Goal: Task Accomplishment & Management: Complete application form

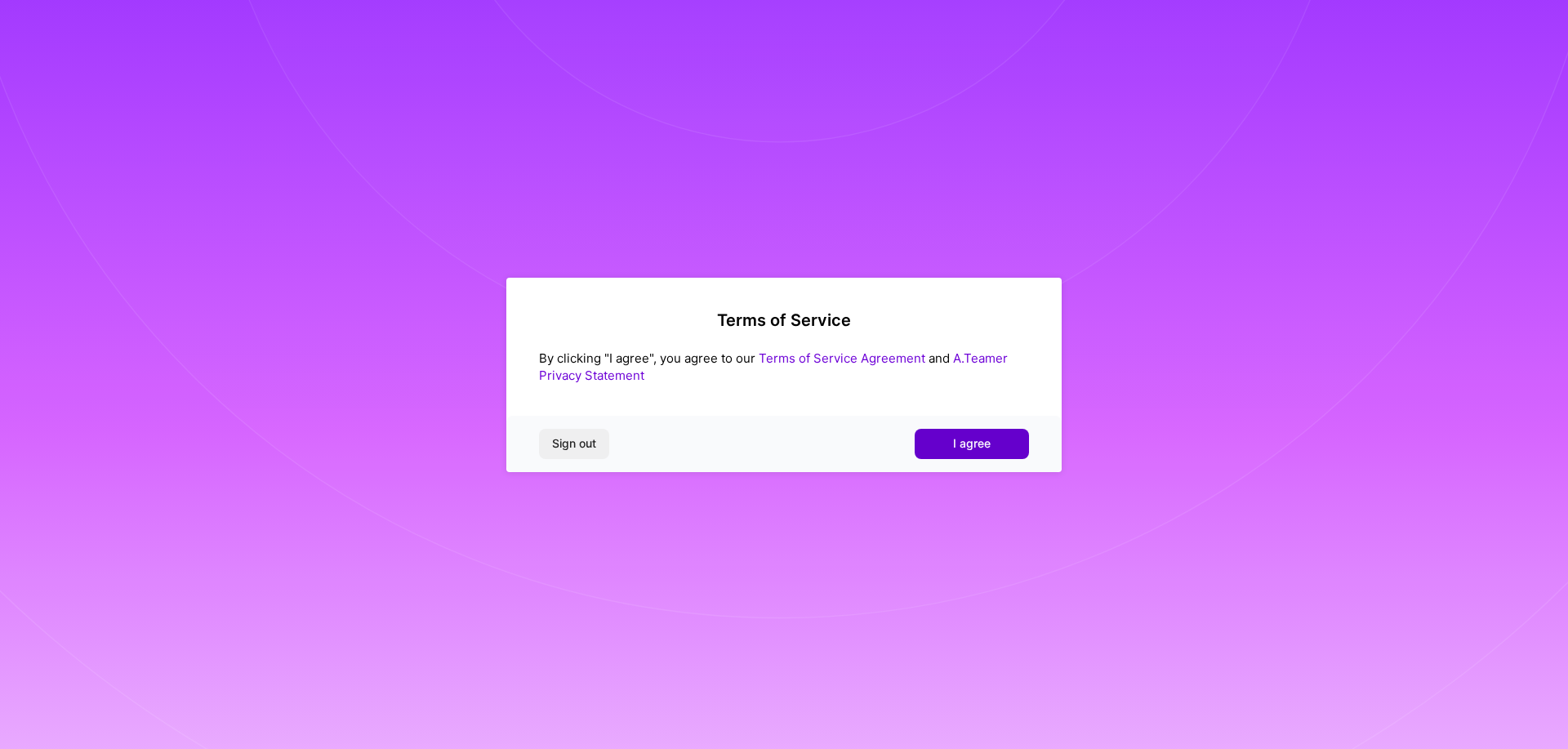
click at [965, 439] on span "I agree" at bounding box center [971, 443] width 37 height 17
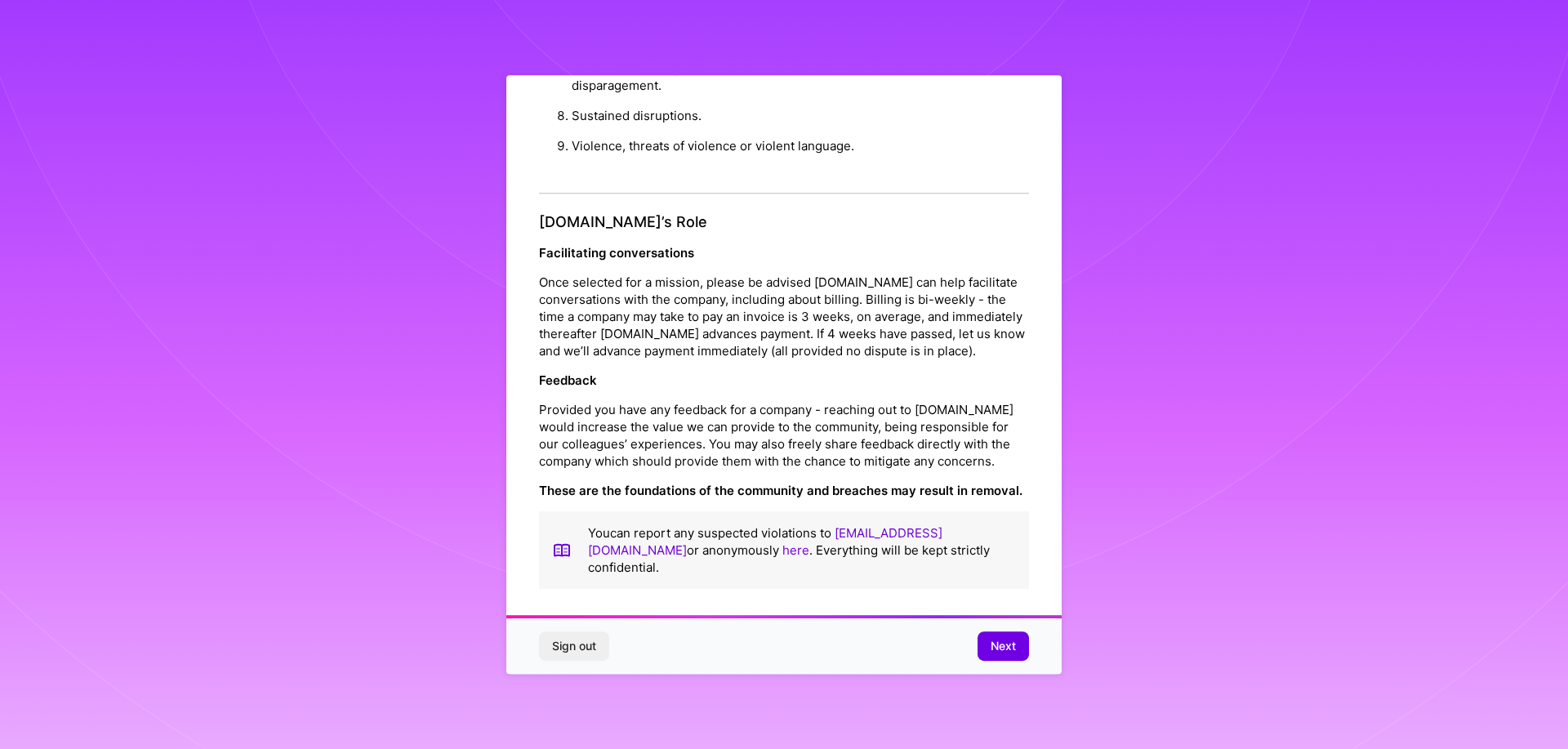
scroll to position [1766, 0]
click at [992, 646] on span "Next" at bounding box center [1003, 646] width 25 height 17
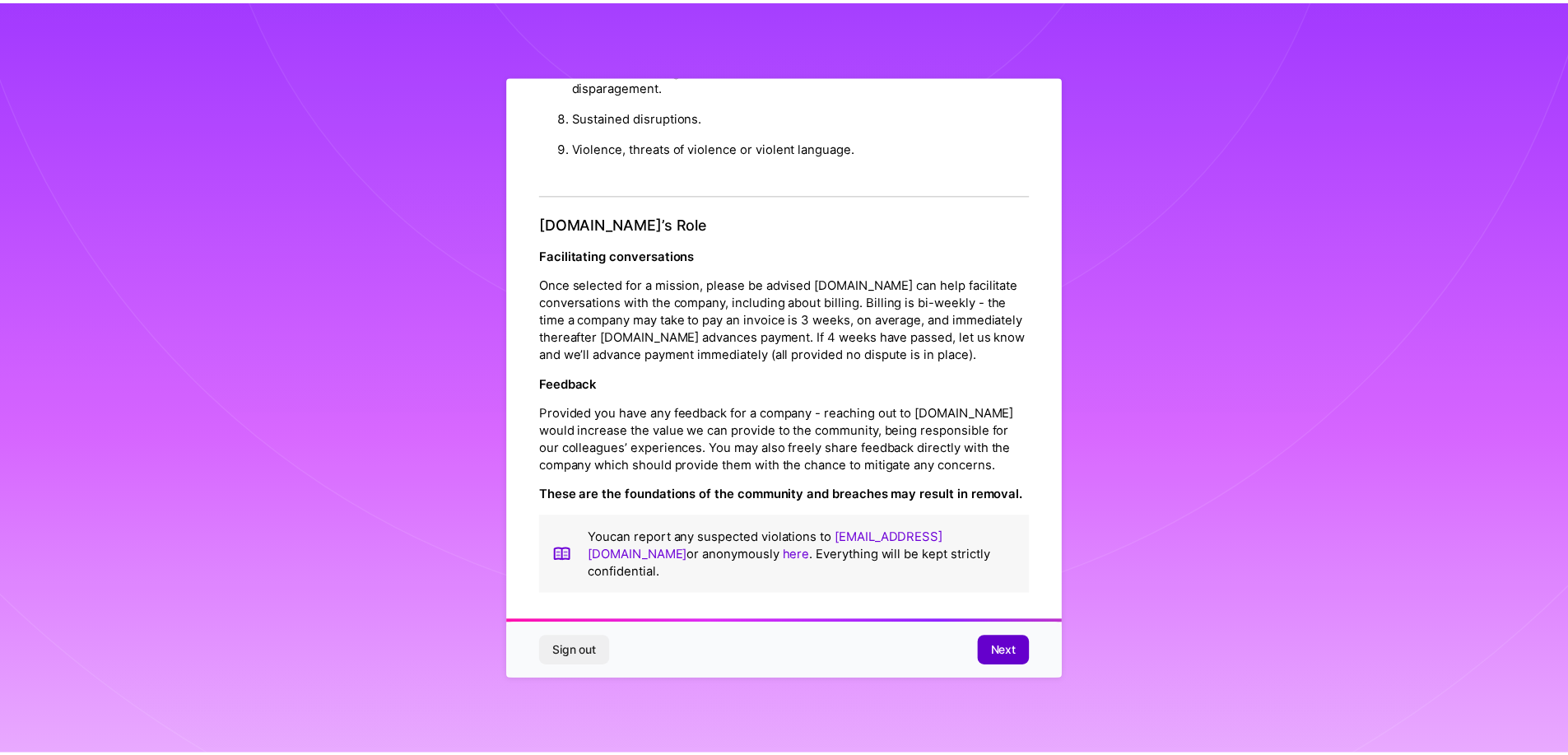
scroll to position [0, 0]
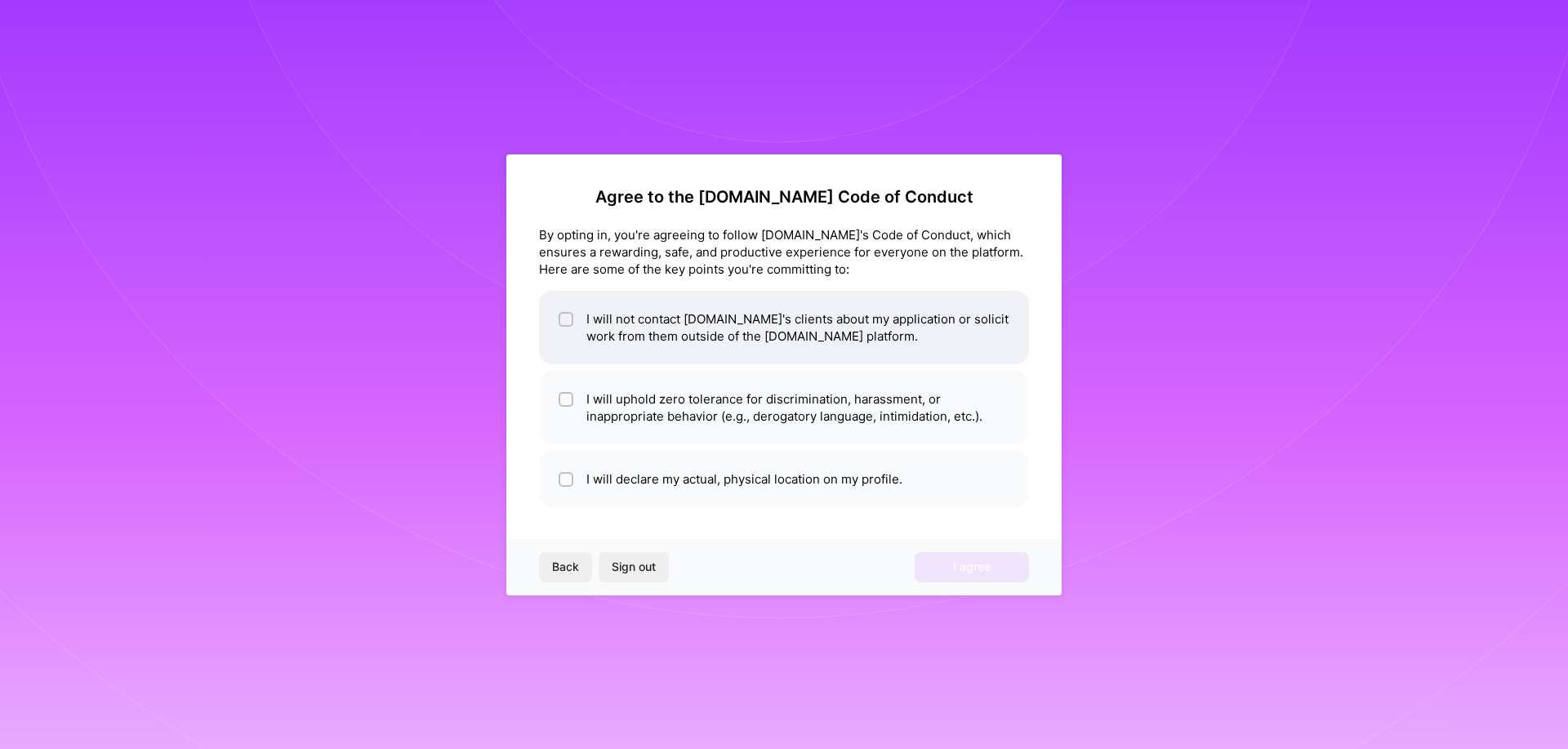
click at [570, 318] on input "checkbox" at bounding box center [567, 320] width 11 height 11
checkbox input "true"
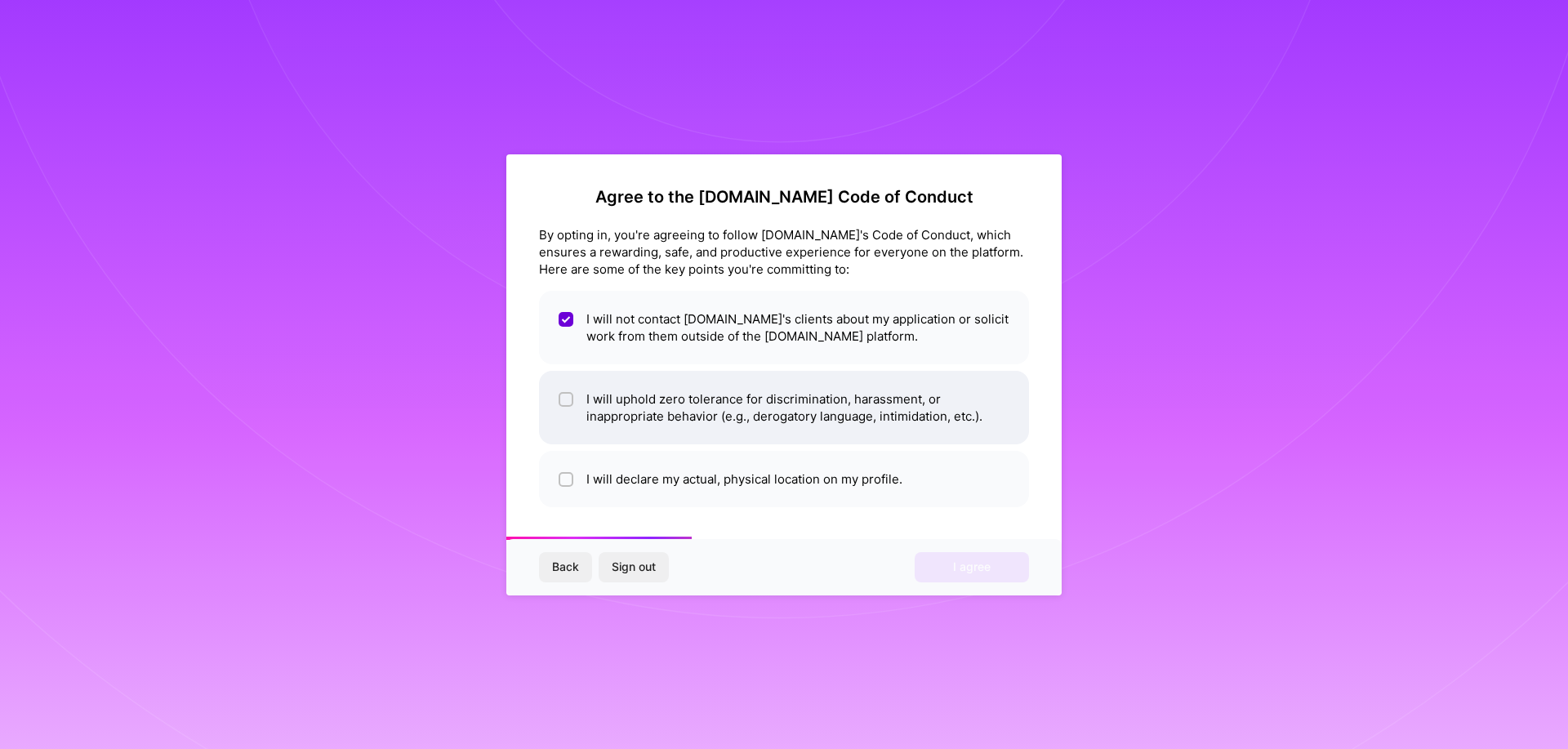
click at [567, 398] on input "checkbox" at bounding box center [567, 400] width 11 height 11
checkbox input "true"
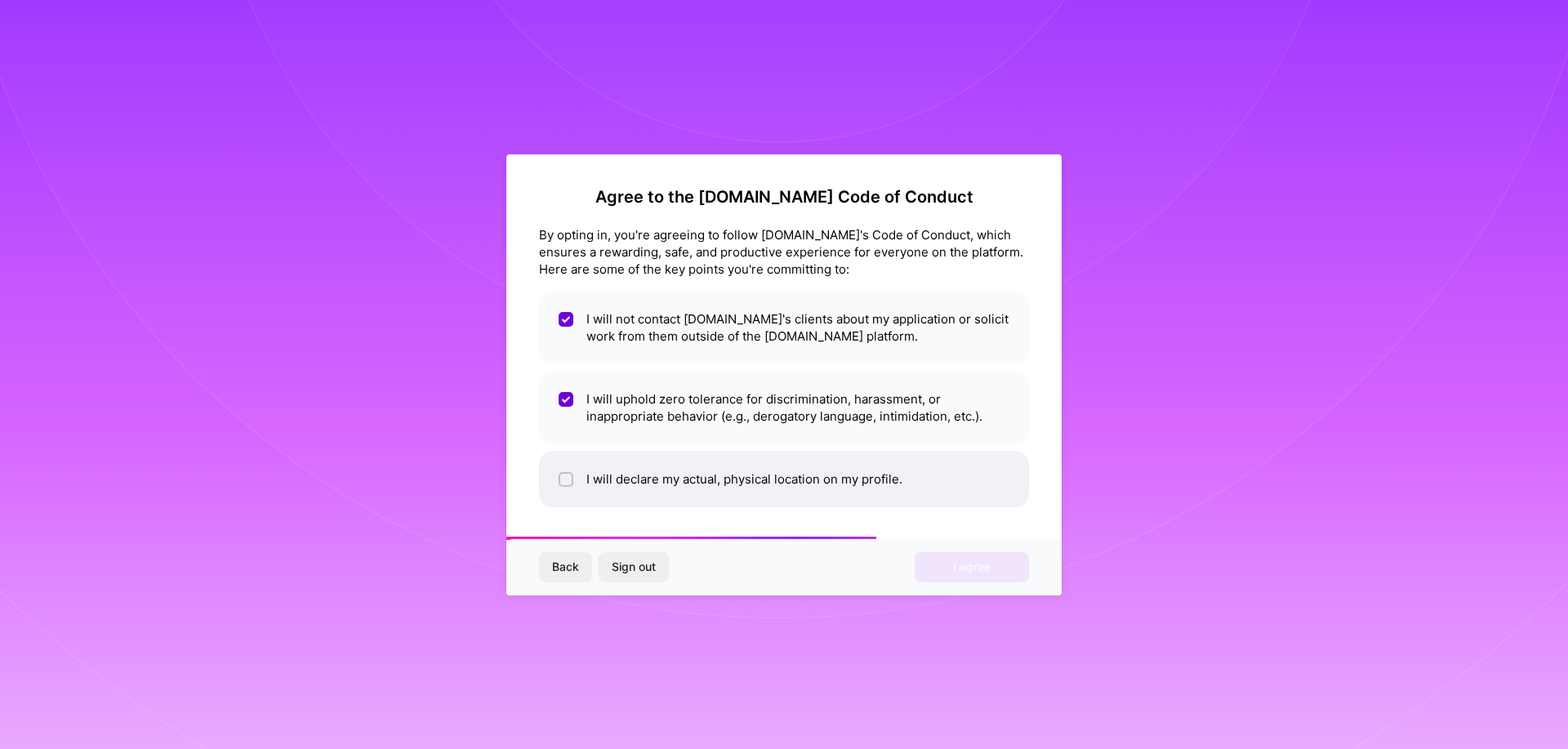
click at [566, 472] on div at bounding box center [566, 479] width 15 height 15
checkbox input "true"
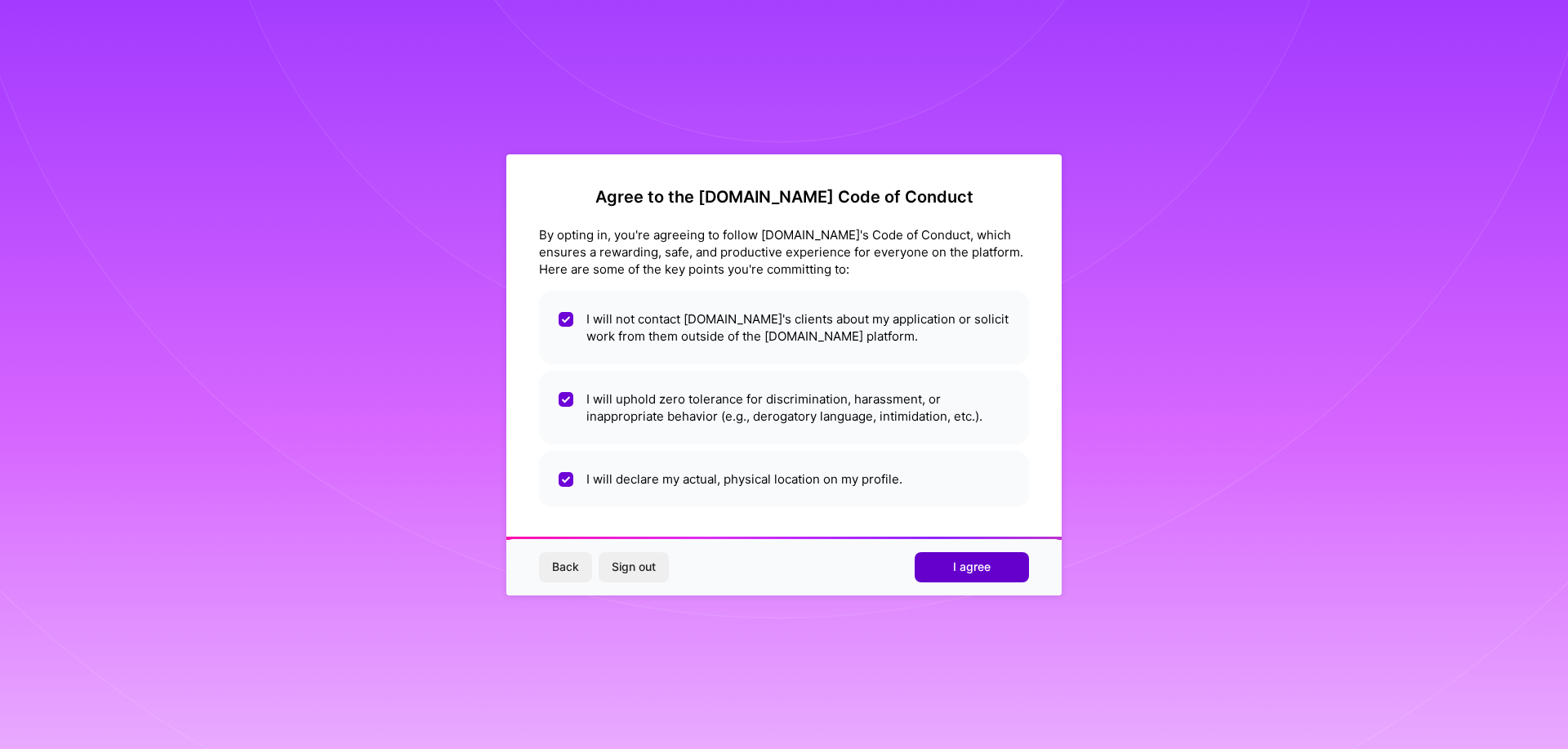
click at [964, 563] on span "I agree" at bounding box center [971, 567] width 37 height 17
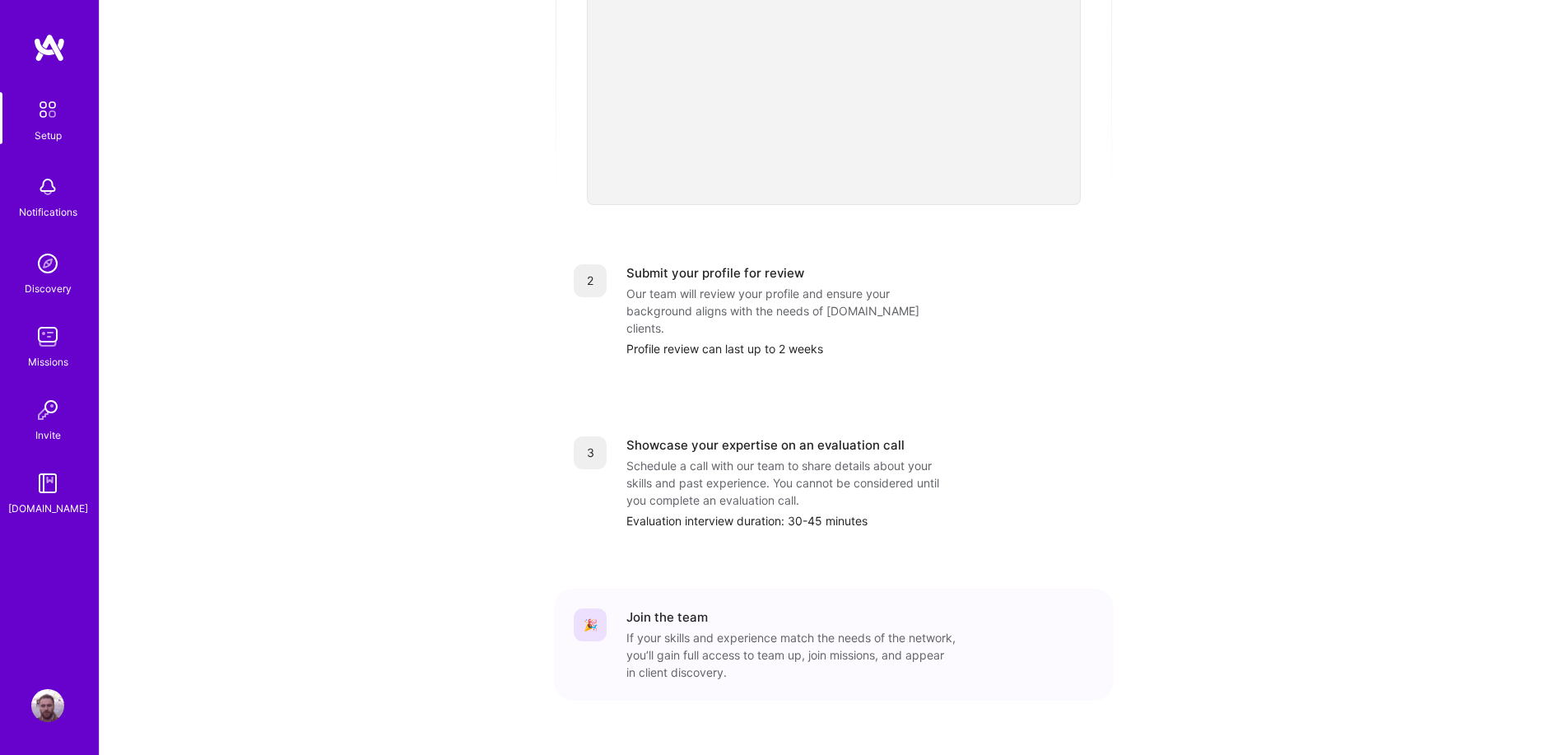
scroll to position [497, 0]
